Goal: Task Accomplishment & Management: Complete application form

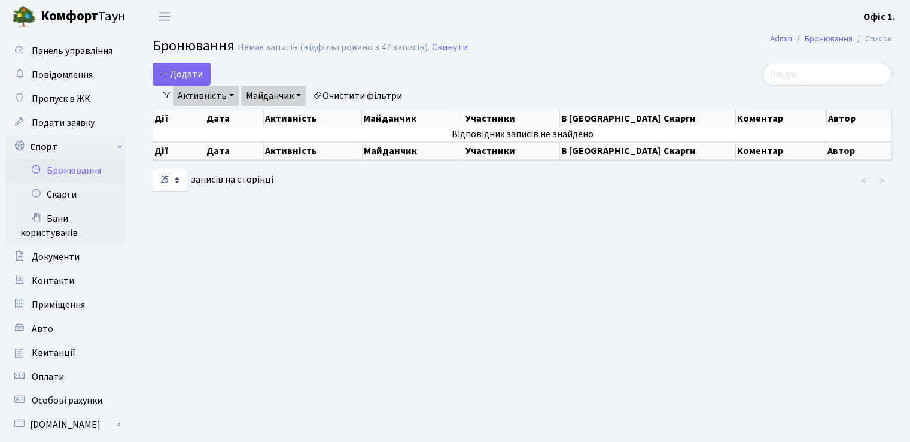
select select "25"
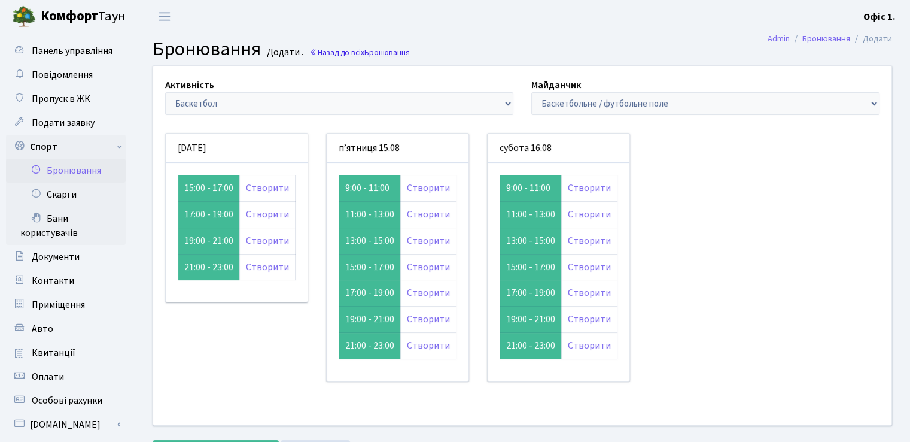
click at [329, 51] on link "Назад до всіх Бронювання" at bounding box center [359, 52] width 101 height 11
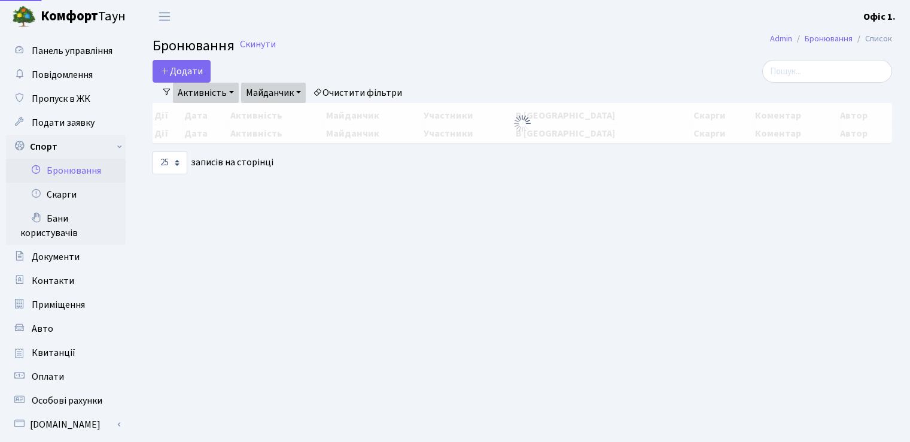
select select "25"
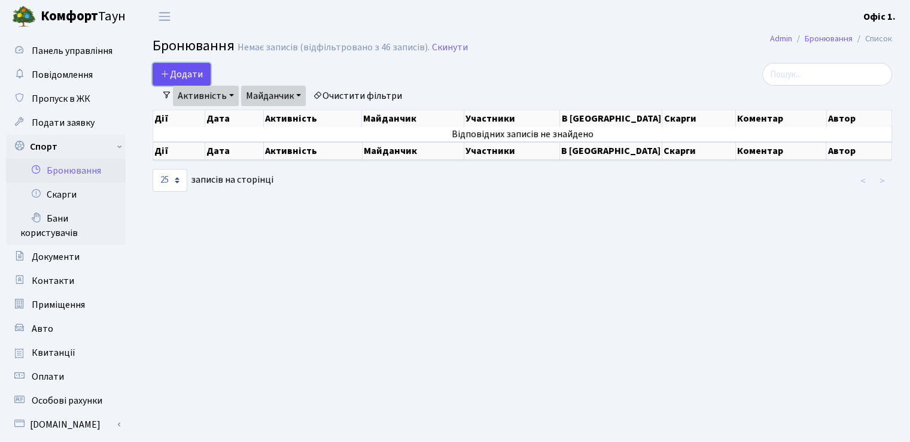
click at [195, 75] on button "Додати" at bounding box center [182, 74] width 58 height 23
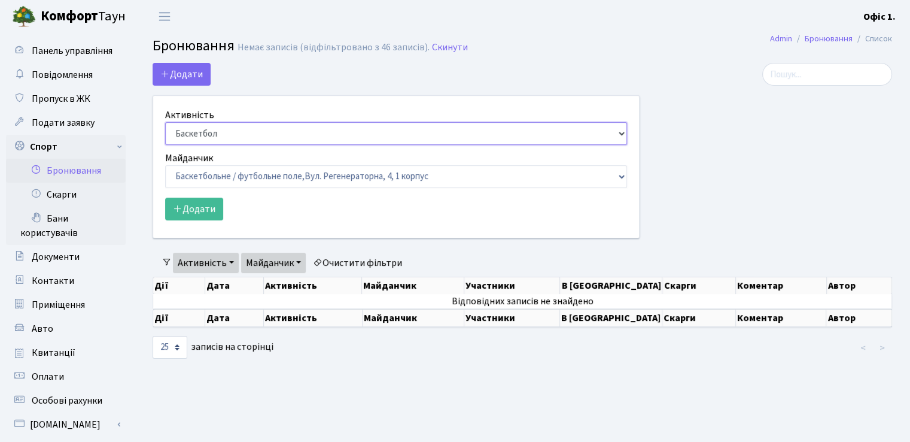
click at [619, 131] on select "Баскетбол Волейбол Йога Катання на роликах Настільний теніс Теніс Футбол Фітнес" at bounding box center [396, 133] width 462 height 23
select select "1"
click at [165, 122] on select "Баскетбол Волейбол Йога Катання на роликах Настільний теніс Теніс Футбол Фітнес" at bounding box center [396, 133] width 462 height 23
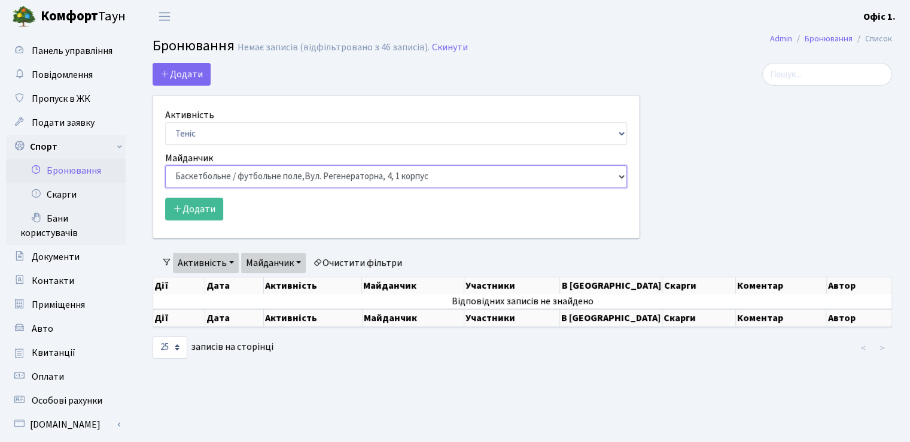
click at [620, 174] on select "Баскетбольне / футбольне поле, Вул. Регенераторна, 4, 1 корпус Баскетбольне пол…" at bounding box center [396, 176] width 462 height 23
select select "1"
click at [165, 165] on select "Баскетбольне / футбольне поле, Вул. Регенераторна, 4, 1 корпус Баскетбольне пол…" at bounding box center [396, 176] width 462 height 23
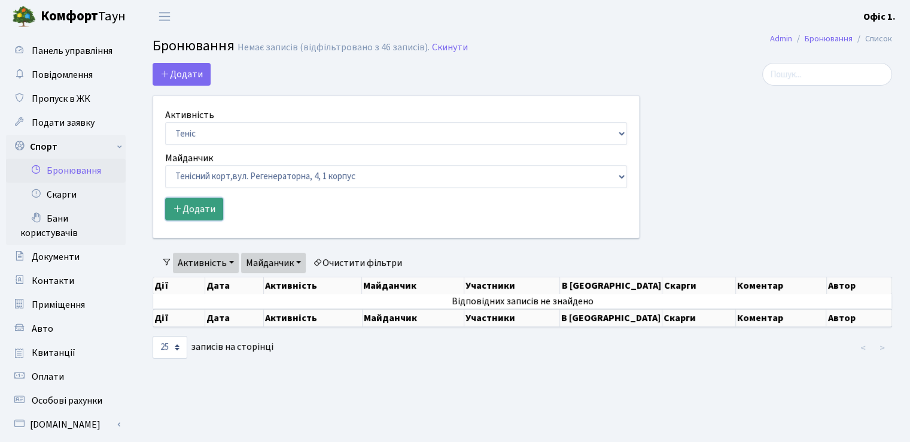
click at [206, 211] on button "Додати" at bounding box center [194, 208] width 58 height 23
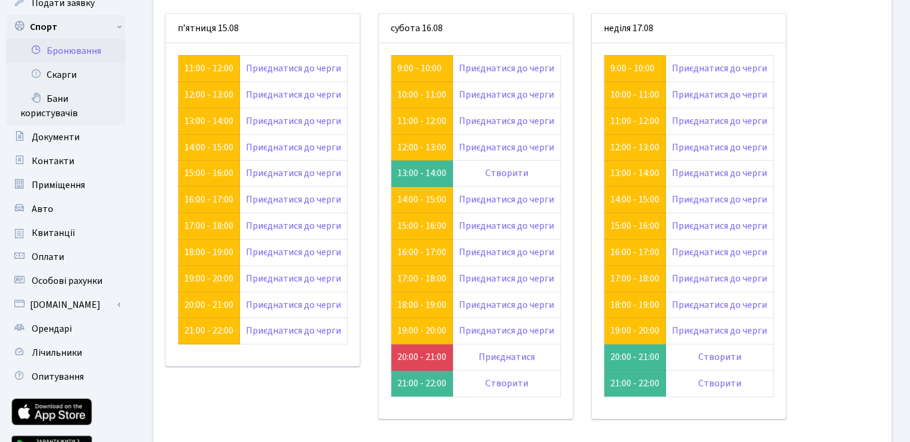
scroll to position [60, 0]
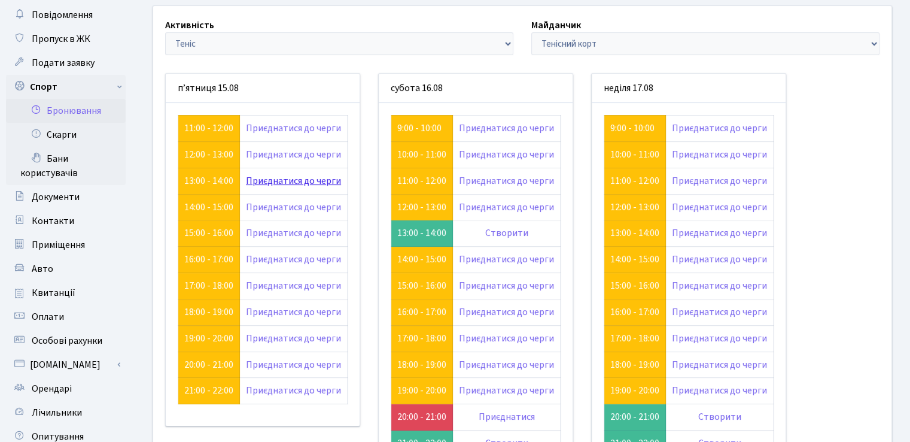
click at [281, 180] on link "Приєднатися до черги" at bounding box center [293, 180] width 95 height 13
